Goal: Task Accomplishment & Management: Manage account settings

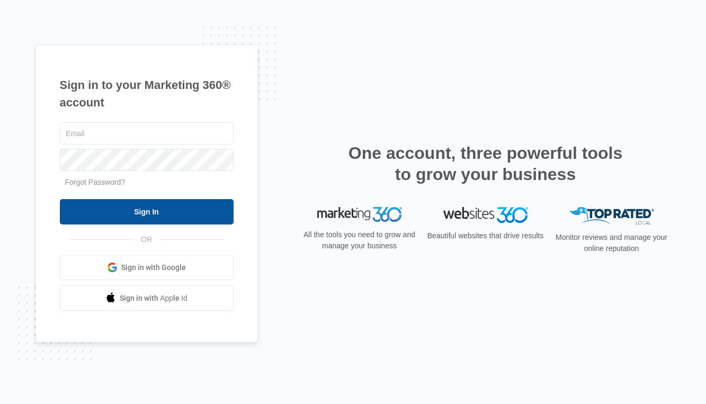
type input "[EMAIL_ADDRESS][PERSON_NAME][DOMAIN_NAME]"
click at [206, 209] on input "Sign In" at bounding box center [147, 211] width 174 height 25
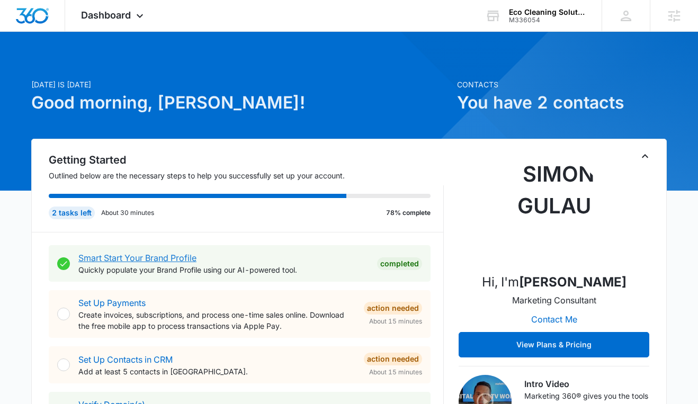
click at [186, 260] on link "Smart Start Your Brand Profile" at bounding box center [137, 258] width 118 height 11
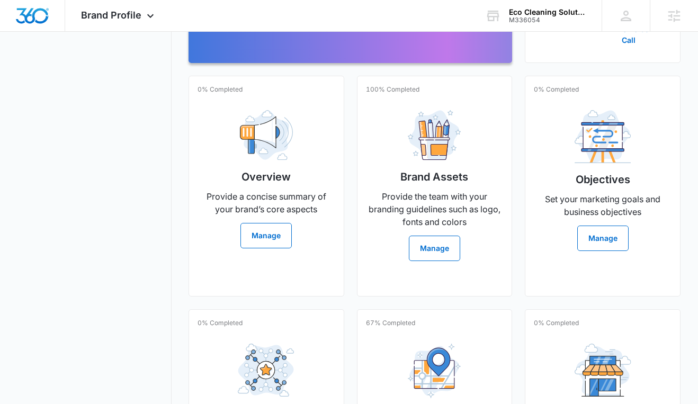
scroll to position [222, 0]
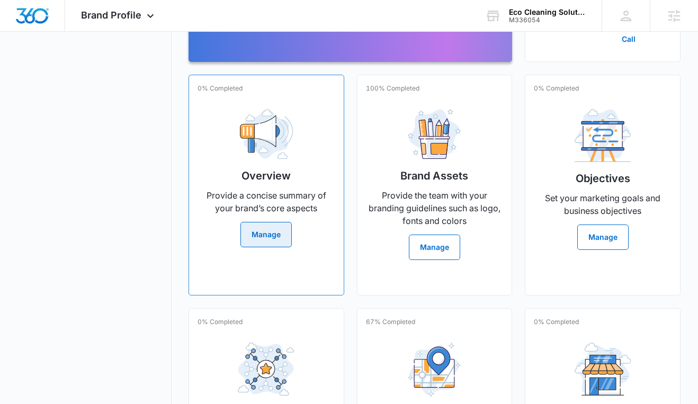
click at [280, 247] on button "Manage" at bounding box center [265, 234] width 51 height 25
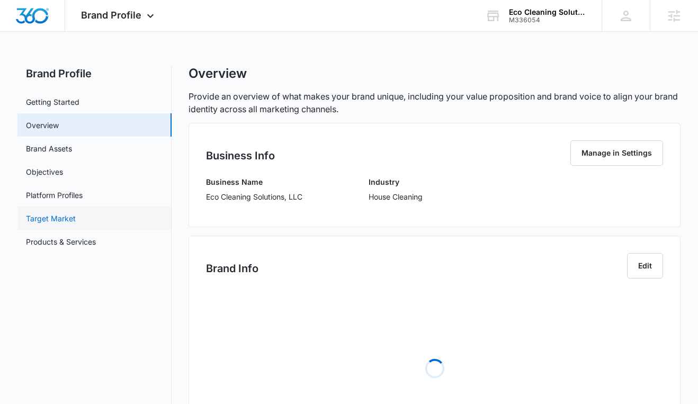
click at [76, 213] on link "Target Market" at bounding box center [51, 218] width 50 height 11
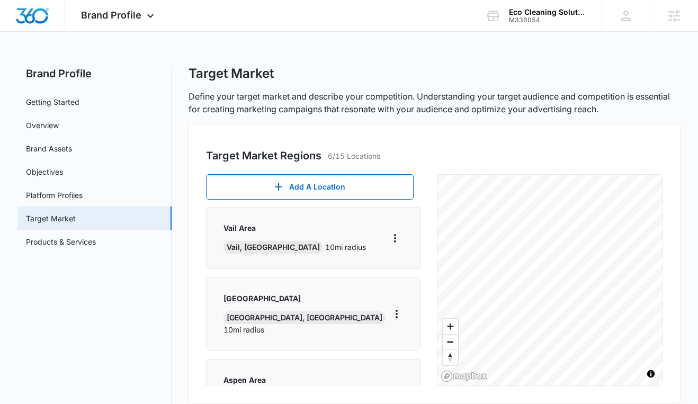
click at [582, 154] on div "Target Market Regions 6/15 Locations Add A Location Vail Area Vail, CO 10 mi ra…" at bounding box center [434, 264] width 492 height 280
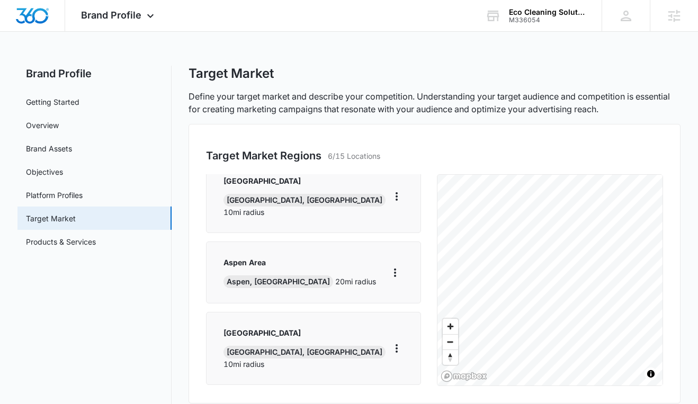
scroll to position [244, 0]
